Goal: Transaction & Acquisition: Purchase product/service

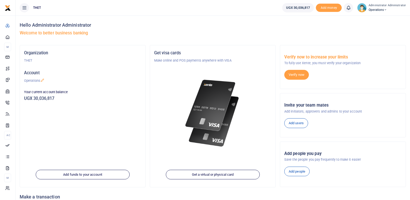
click at [241, 32] on h5 "Welcome to better business banking" at bounding box center [213, 32] width 386 height 5
click at [153, 27] on h4 "Hello Administrator Administrator" at bounding box center [213, 25] width 386 height 6
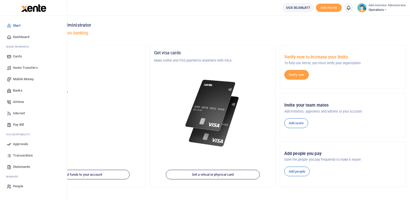
click at [25, 79] on span "Mobile Money" at bounding box center [23, 78] width 21 height 5
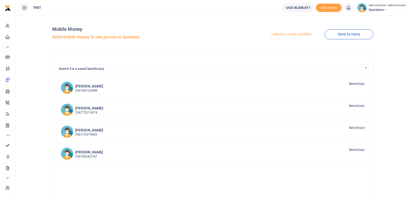
click at [292, 34] on link "Send to a new recipient" at bounding box center [290, 34] width 67 height 9
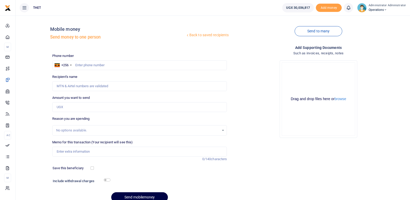
click at [202, 34] on link "Back to saved recipients" at bounding box center [207, 34] width 44 height 9
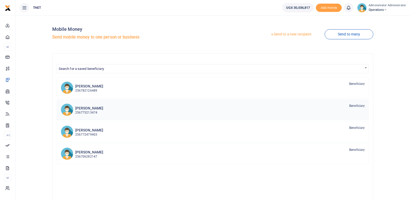
click at [102, 110] on div "[PERSON_NAME] 256775213474 Beneficiary" at bounding box center [219, 109] width 289 height 12
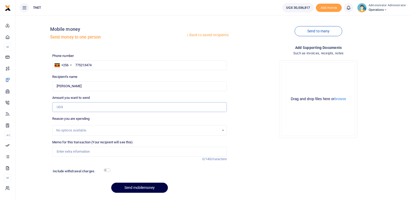
click at [68, 107] on input "Amount you want to send" at bounding box center [139, 107] width 175 height 10
type input "1"
type input "260,000"
click at [164, 165] on div "Phone number +256 Uganda +256 775213474 Phone is required. Recipient's name She…" at bounding box center [139, 124] width 179 height 143
click at [108, 170] on input "checkbox" at bounding box center [107, 169] width 7 height 3
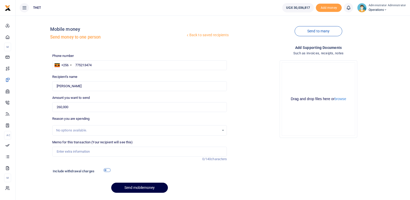
checkbox input "true"
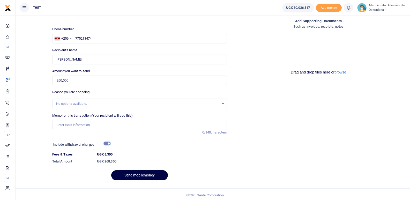
scroll to position [26, 0]
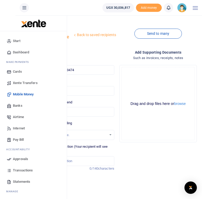
click at [25, 93] on span "Mobile Money" at bounding box center [23, 94] width 21 height 5
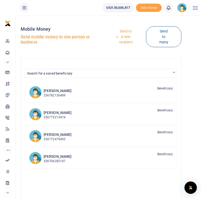
click at [128, 35] on link "Send to a new recipient" at bounding box center [124, 37] width 44 height 20
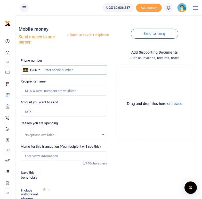
click at [52, 68] on input "text" at bounding box center [64, 70] width 87 height 10
click at [130, 162] on div "Add supporting Documents Such as invoices, receipts, notes Drop your files here…" at bounding box center [154, 137] width 91 height 175
click at [60, 72] on input "280000" at bounding box center [64, 70] width 87 height 10
type input "2"
click at [79, 33] on link "Back to saved recipients" at bounding box center [88, 34] width 44 height 9
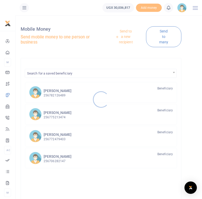
click at [57, 118] on div at bounding box center [101, 99] width 202 height 199
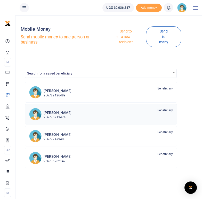
click at [57, 118] on p "256775213474" at bounding box center [58, 117] width 28 height 5
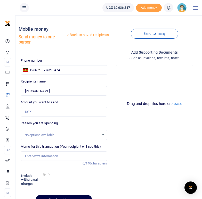
click at [31, 111] on div at bounding box center [101, 99] width 202 height 199
click at [31, 111] on input "Amount you want to send" at bounding box center [64, 112] width 87 height 10
type input "280,000"
click at [128, 162] on div "Add supporting Documents Such as invoices, receipts, notes Drop your files here…" at bounding box center [154, 130] width 91 height 160
click at [46, 174] on input "checkbox" at bounding box center [46, 174] width 7 height 3
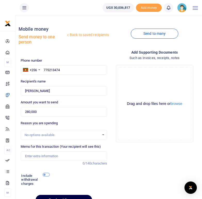
checkbox input "true"
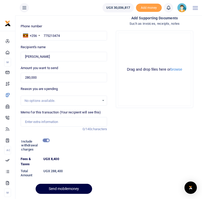
scroll to position [36, 0]
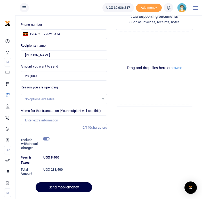
click at [127, 151] on div "Add supporting Documents Such as invoices, receipts, notes Drop your files here…" at bounding box center [154, 105] width 91 height 183
click at [183, 11] on img at bounding box center [182, 7] width 9 height 9
click at [153, 133] on div "Add supporting Documents Such as invoices, receipts, notes Drop your files here…" at bounding box center [154, 105] width 91 height 183
